Goal: Check status

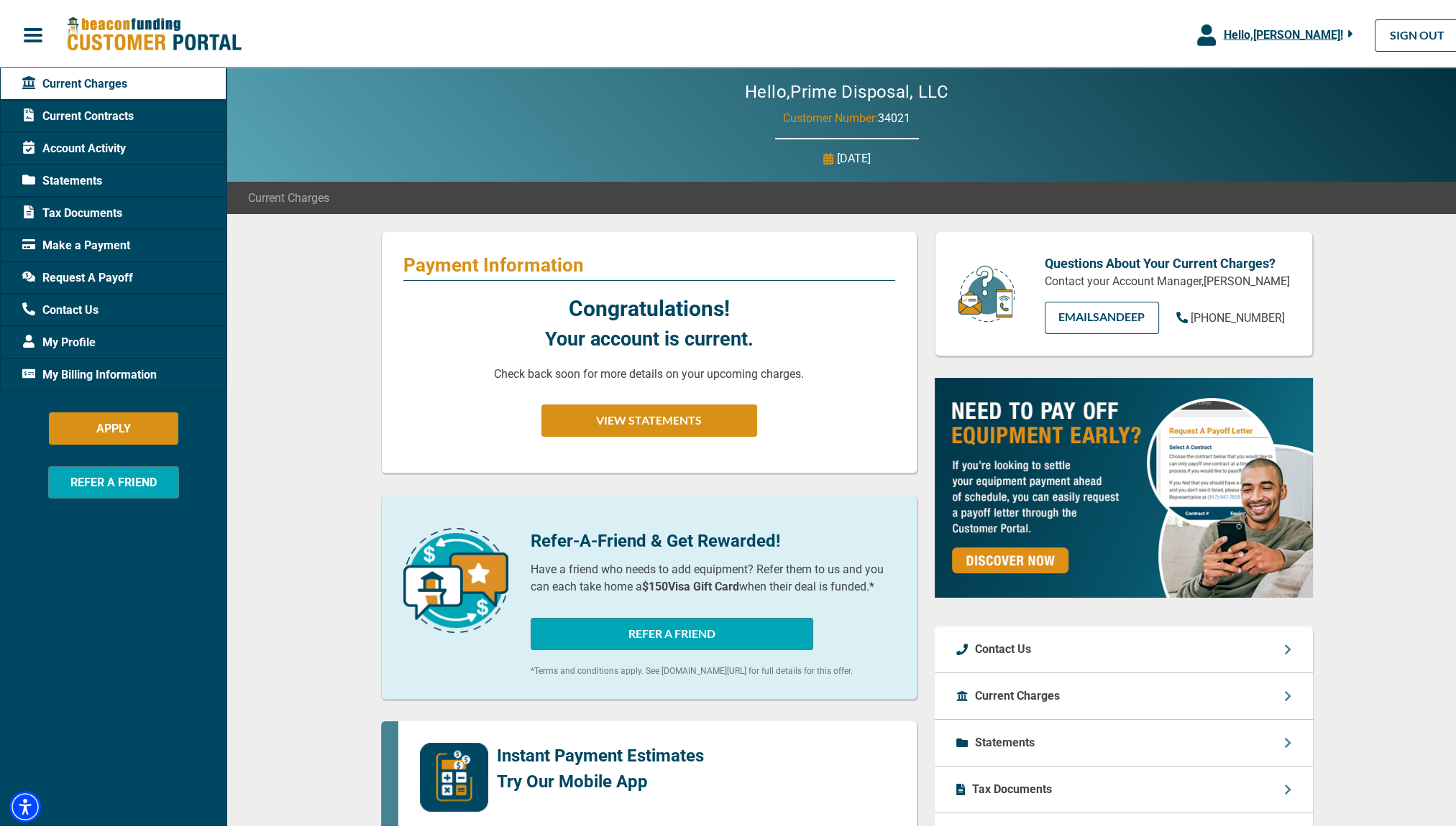
click at [101, 146] on span "Account Activity" at bounding box center [74, 145] width 103 height 17
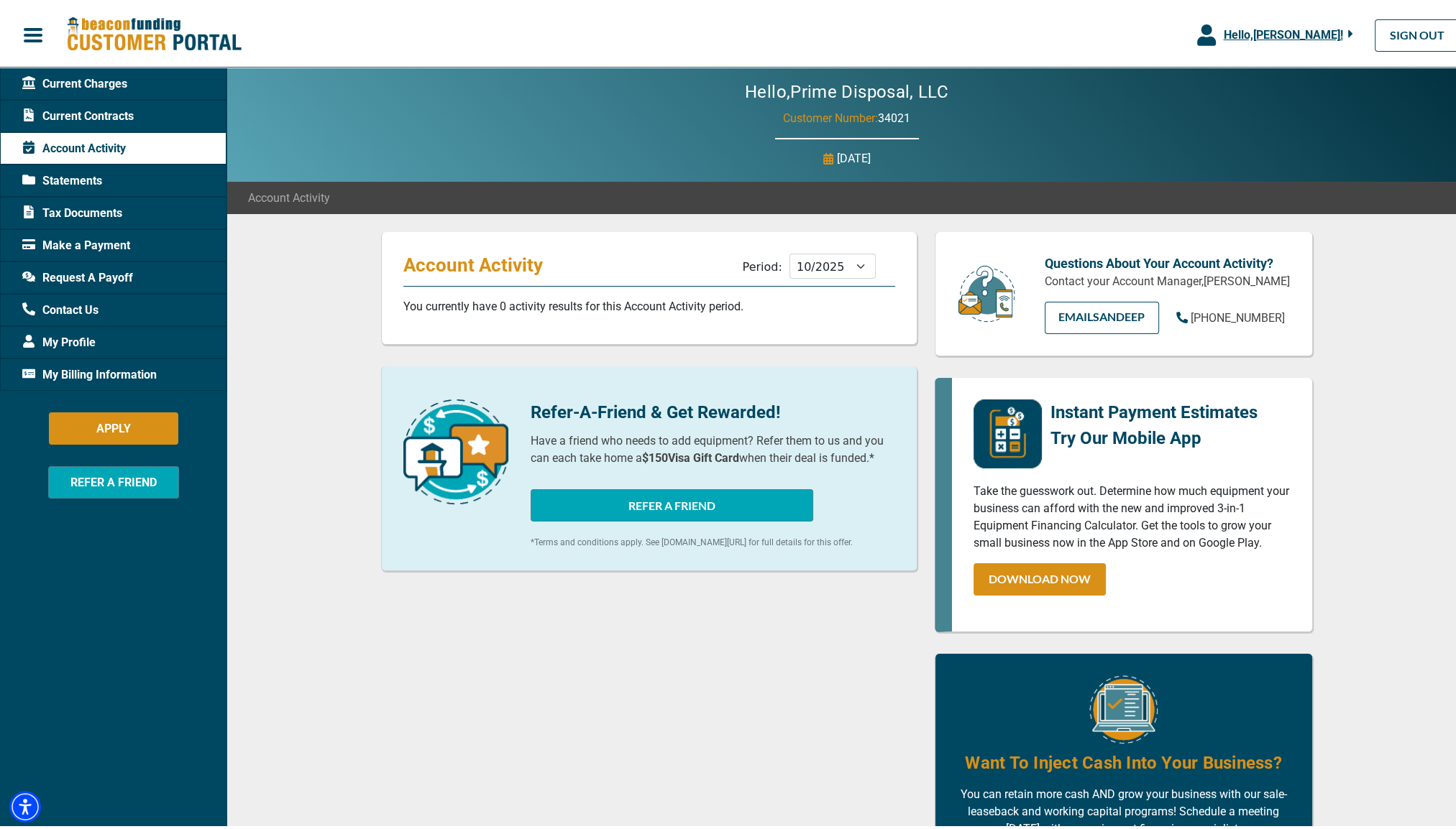
click at [101, 146] on span "Account Activity" at bounding box center [74, 145] width 103 height 17
click at [848, 264] on select "11/2025 10/2025 09/2025 08/2025 07/2025 06/2025 05/2025 04/2025 03/2025 02/2025…" at bounding box center [832, 263] width 86 height 25
select select "09/2025"
click at [789, 250] on select "11/2025 10/2025 09/2025 08/2025 07/2025 06/2025 05/2025 04/2025 03/2025 02/2025…" at bounding box center [832, 263] width 86 height 25
click at [100, 182] on span "Statements" at bounding box center [62, 178] width 80 height 17
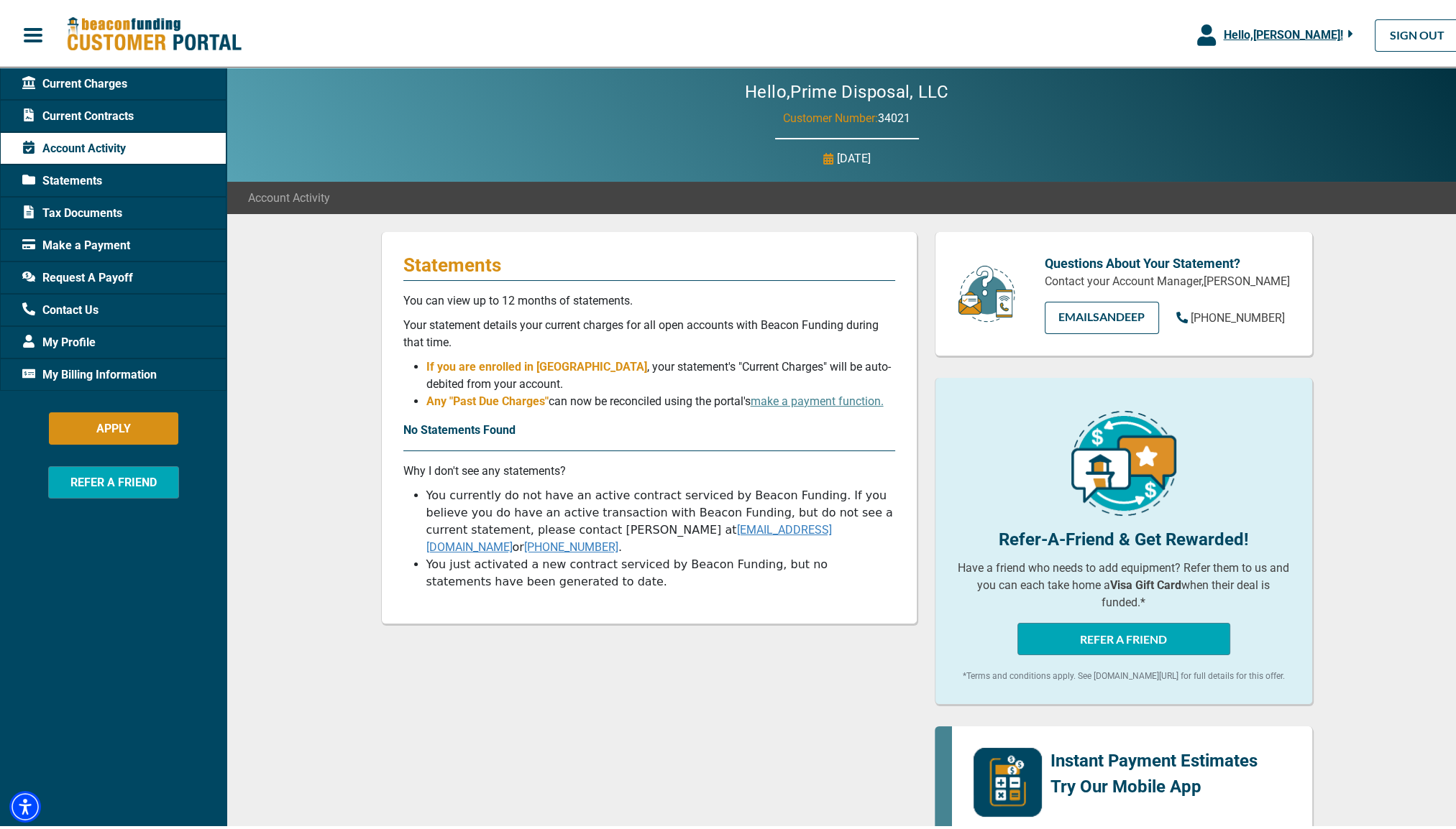
click at [91, 178] on body "Skip to main Hello, [PERSON_NAME] ! [PERSON_NAME] Prime Disposal, LLC Manage Pr…" at bounding box center [733, 680] width 1467 height 1361
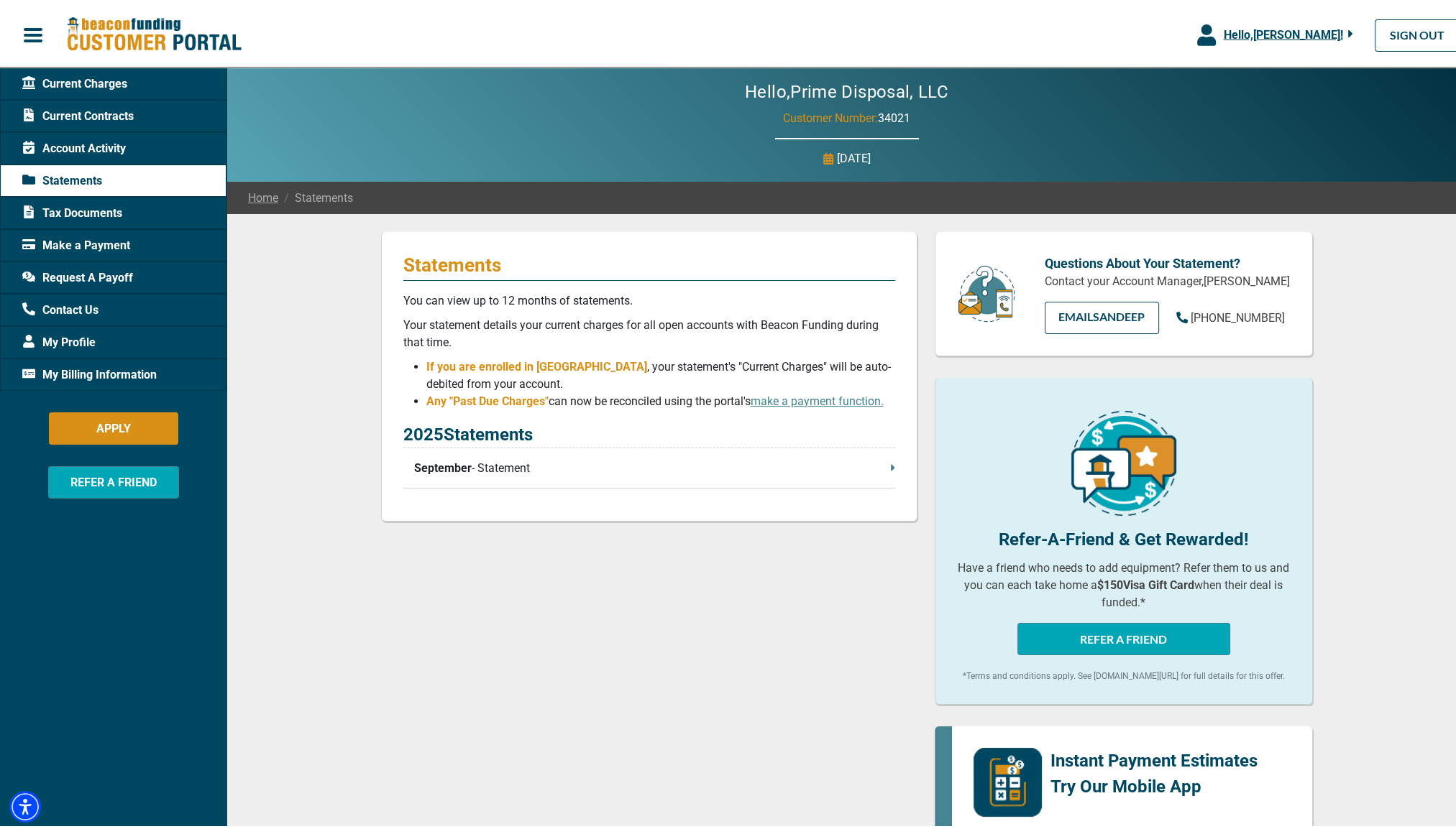
click at [445, 462] on span "September" at bounding box center [443, 465] width 57 height 17
